Goal: Information Seeking & Learning: Learn about a topic

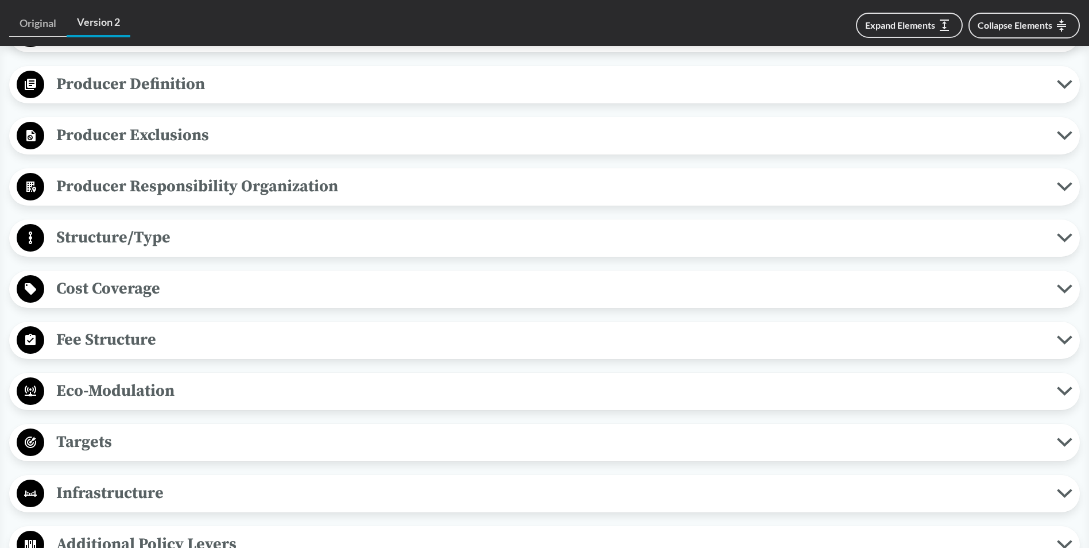
scroll to position [517, 0]
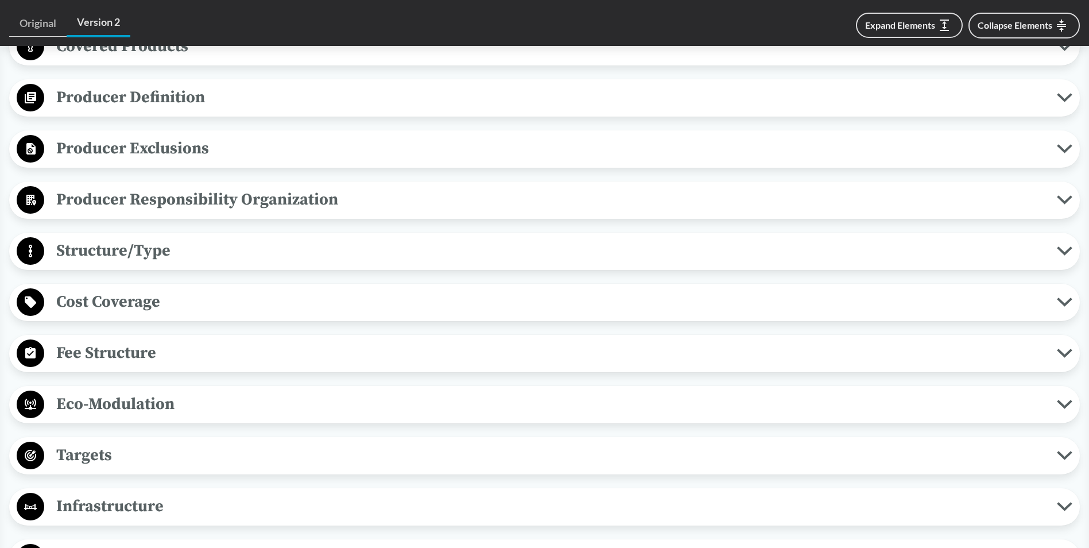
click at [137, 346] on span "Fee Structure" at bounding box center [550, 353] width 1013 height 26
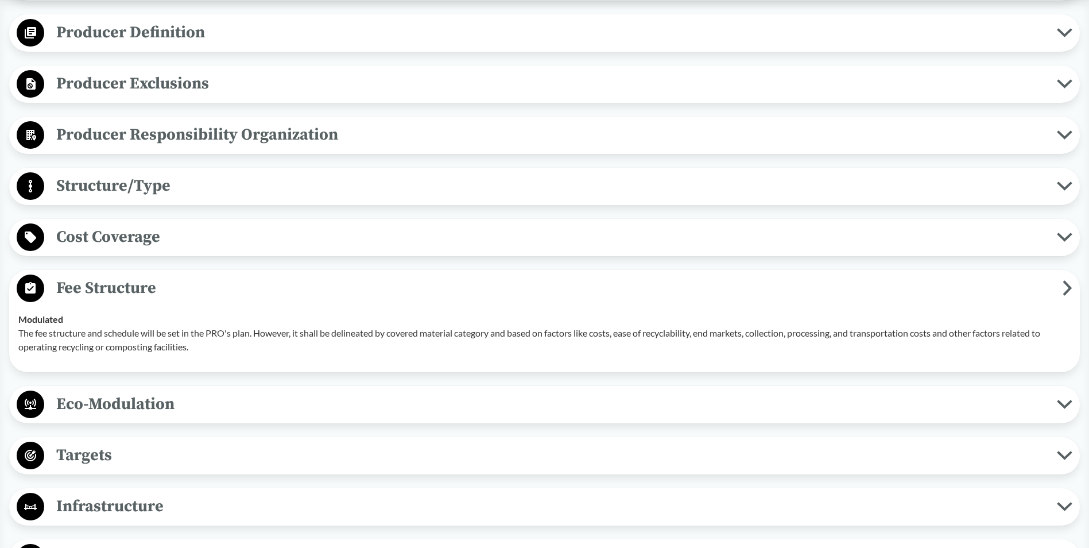
scroll to position [402, 0]
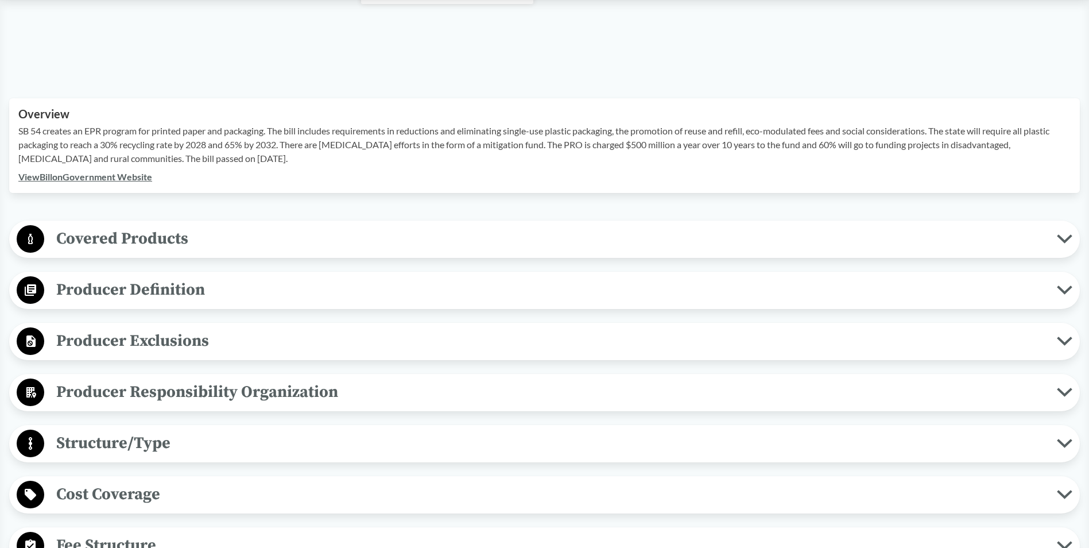
scroll to position [344, 0]
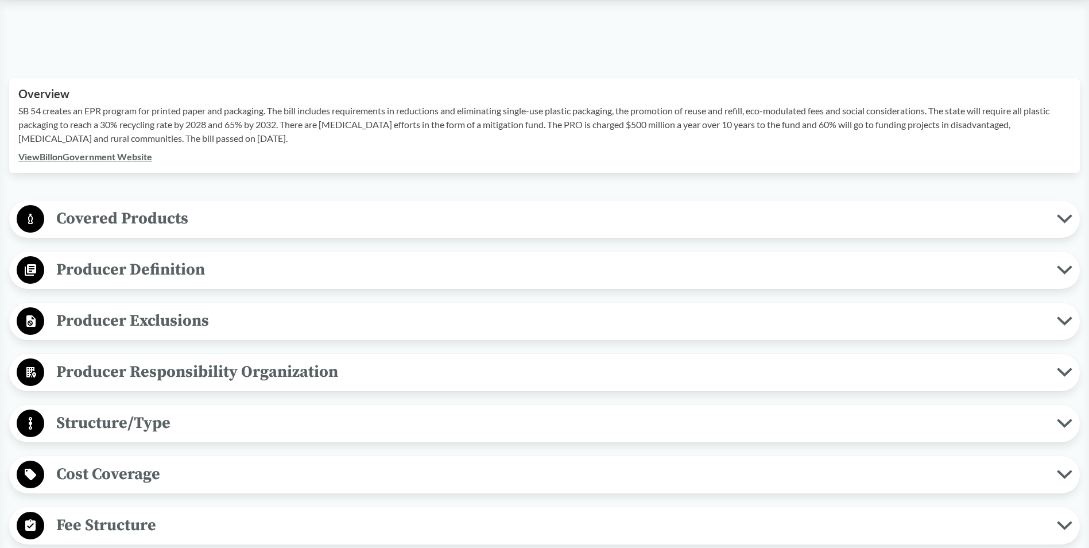
click at [148, 460] on button "Cost Coverage" at bounding box center [544, 474] width 1063 height 29
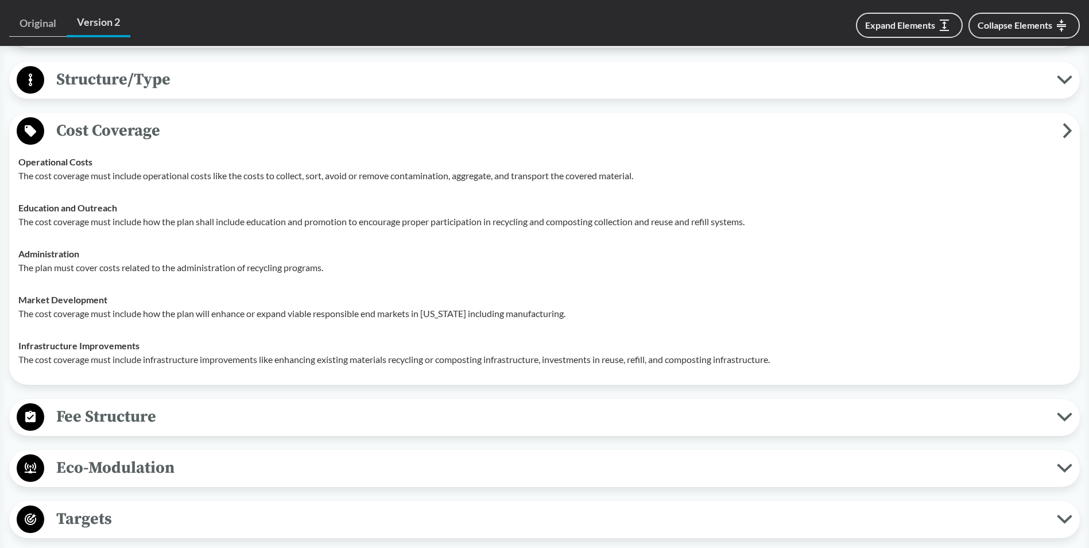
scroll to position [689, 0]
click at [131, 421] on span "Fee Structure" at bounding box center [550, 415] width 1013 height 26
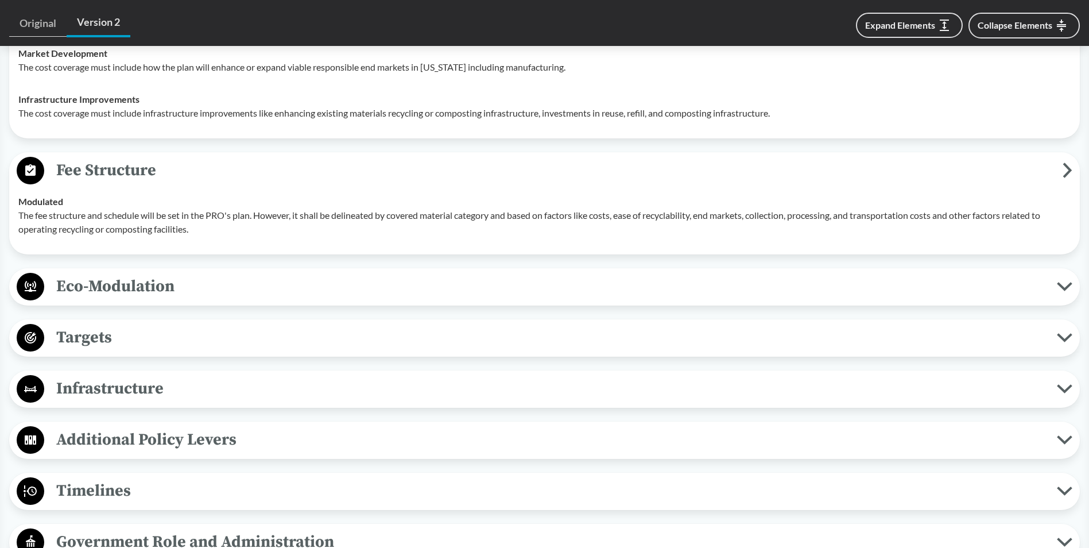
scroll to position [976, 0]
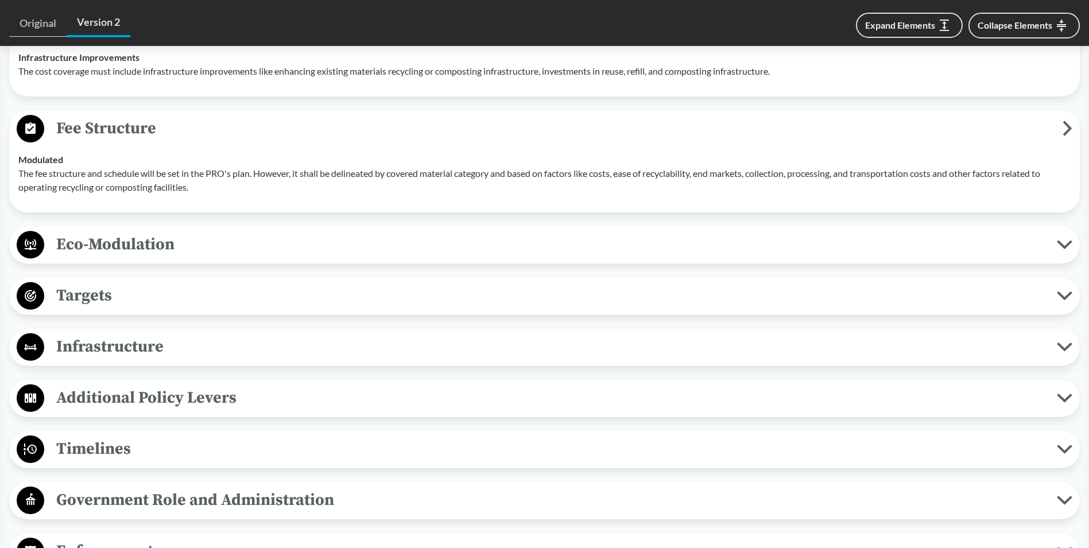
click at [115, 394] on span "Additional Policy Levers" at bounding box center [550, 398] width 1013 height 26
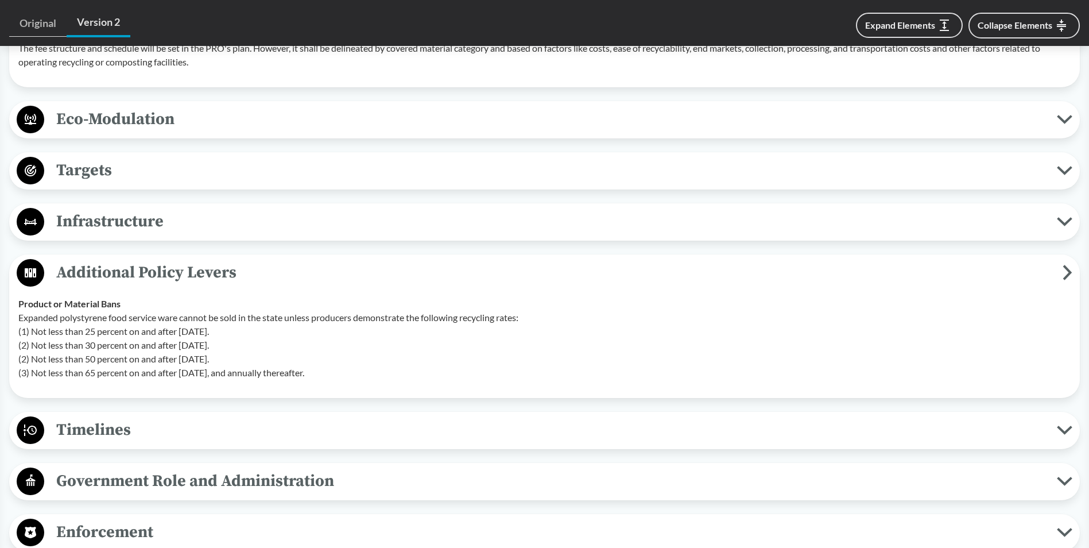
scroll to position [1148, 0]
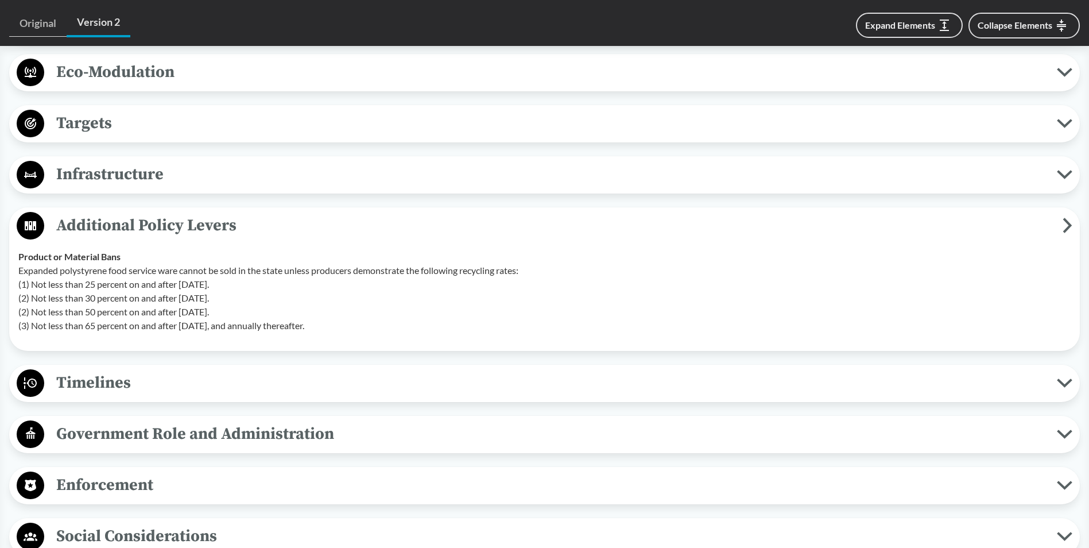
click at [129, 482] on span "Enforcement" at bounding box center [550, 485] width 1013 height 26
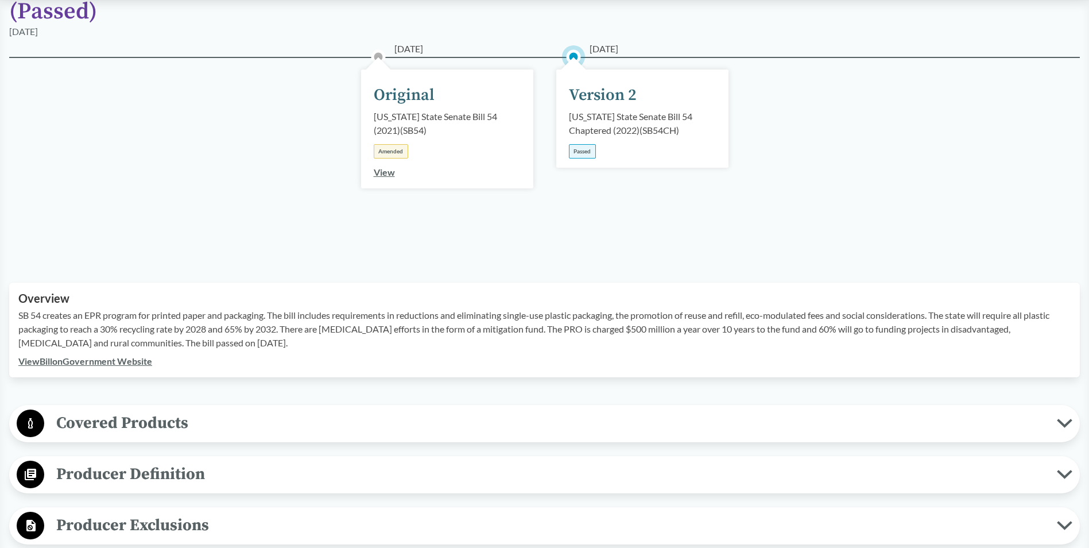
scroll to position [0, 0]
